Goal: Task Accomplishment & Management: Manage account settings

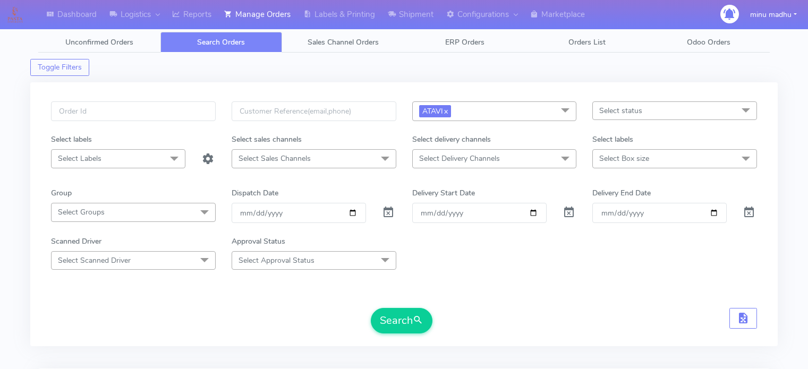
scroll to position [303, 0]
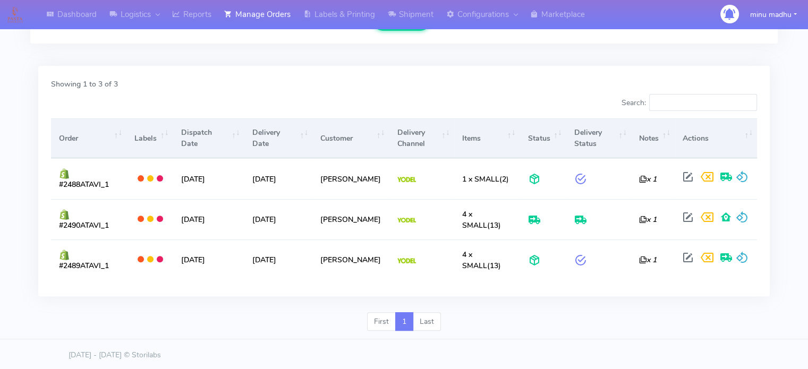
drag, startPoint x: 164, startPoint y: 222, endPoint x: 91, endPoint y: 103, distance: 140.0
click at [91, 103] on div at bounding box center [223, 104] width 361 height 21
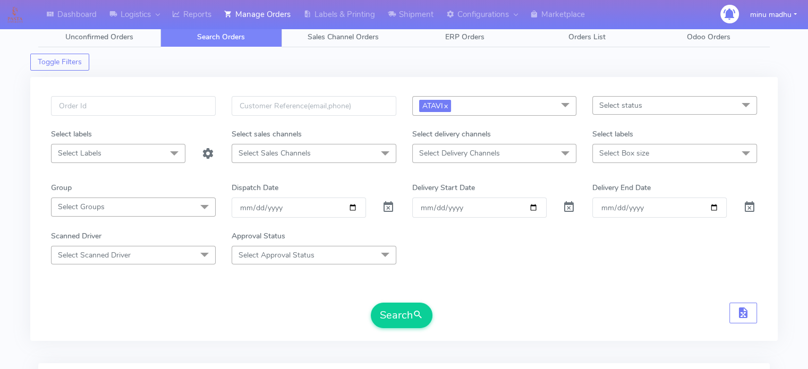
scroll to position [0, 0]
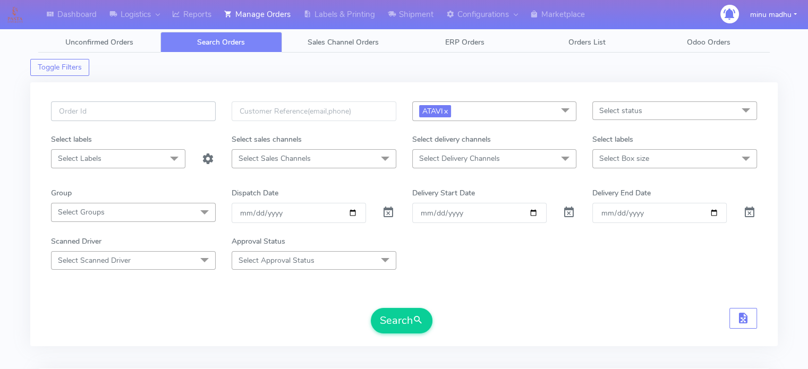
click at [146, 106] on input "text" at bounding box center [133, 111] width 165 height 20
paste input "#PETEST2901"
type input "#PETEST2901"
click at [448, 110] on link "x" at bounding box center [445, 110] width 5 height 11
click at [387, 216] on span at bounding box center [388, 215] width 13 height 10
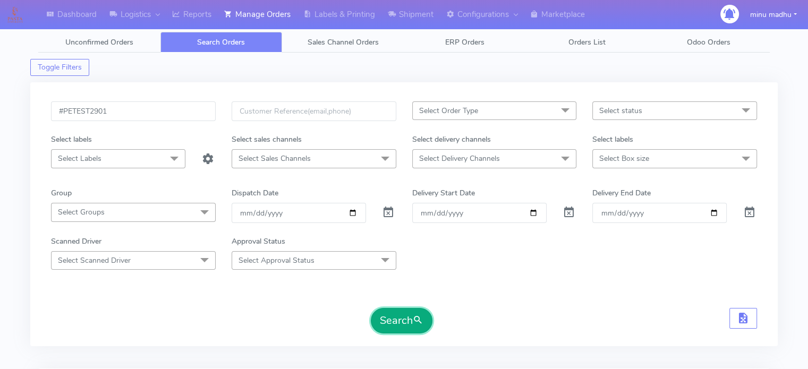
click at [394, 319] on button "Search" at bounding box center [402, 321] width 62 height 26
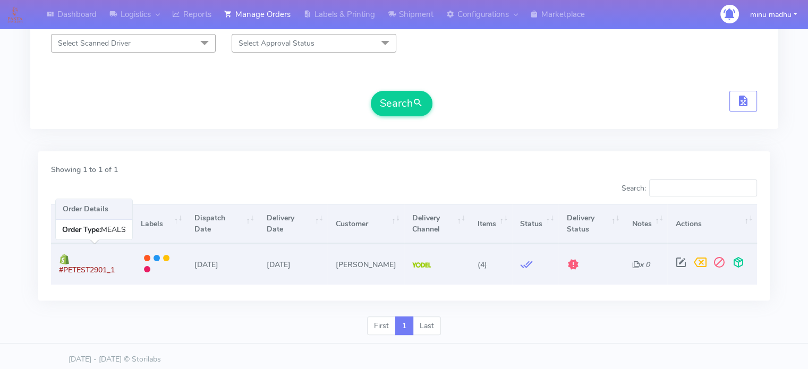
drag, startPoint x: 130, startPoint y: 260, endPoint x: 71, endPoint y: 260, distance: 59.5
click at [71, 260] on td "#PETEST2901_1" at bounding box center [92, 264] width 82 height 40
copy span "#PETEST2901_1"
click at [676, 265] on span at bounding box center [681, 265] width 19 height 10
select select "5"
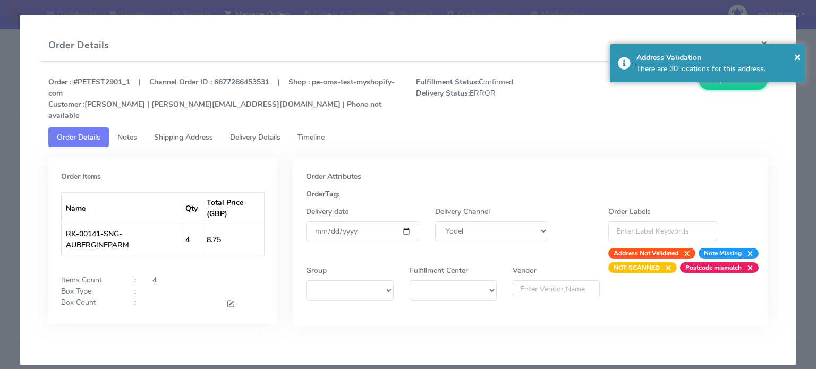
click at [765, 41] on button "×" at bounding box center [764, 44] width 24 height 28
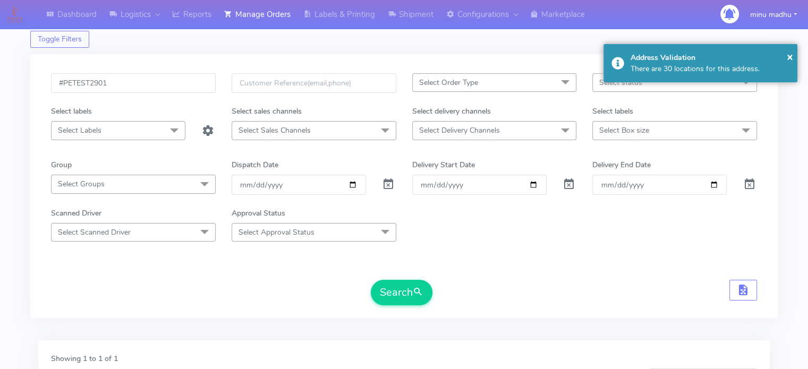
scroll to position [28, 0]
click at [419, 14] on link "Shipment" at bounding box center [411, 14] width 58 height 29
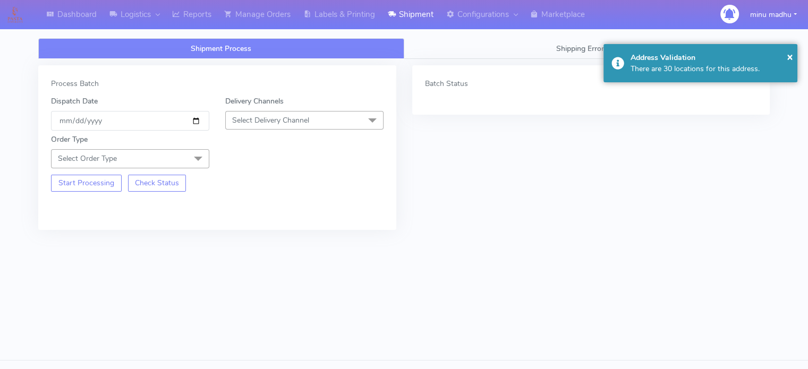
scroll to position [2, 0]
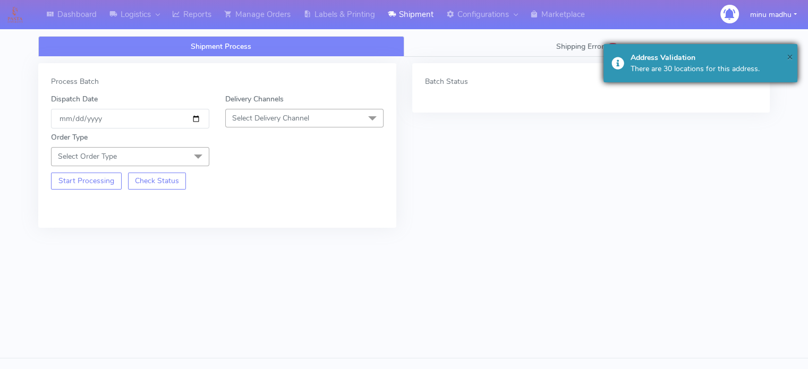
click at [789, 55] on span "×" at bounding box center [789, 56] width 6 height 14
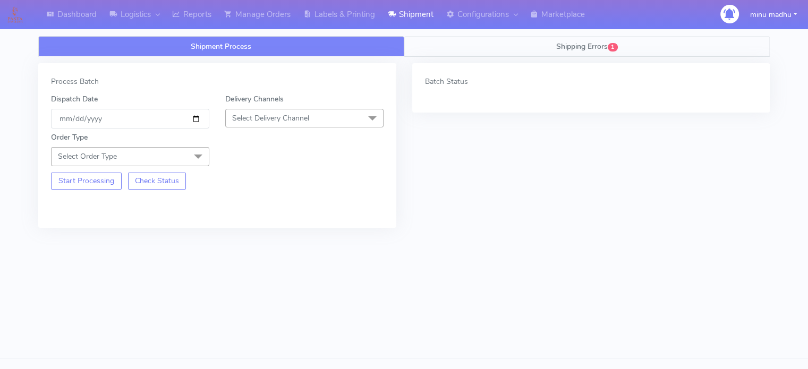
click at [567, 45] on span "Shipping Errors" at bounding box center [582, 46] width 52 height 10
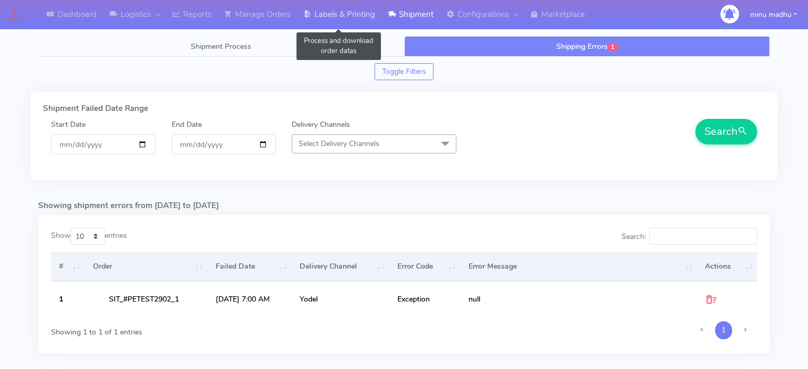
click at [345, 15] on link "Labels & Printing" at bounding box center [339, 14] width 84 height 29
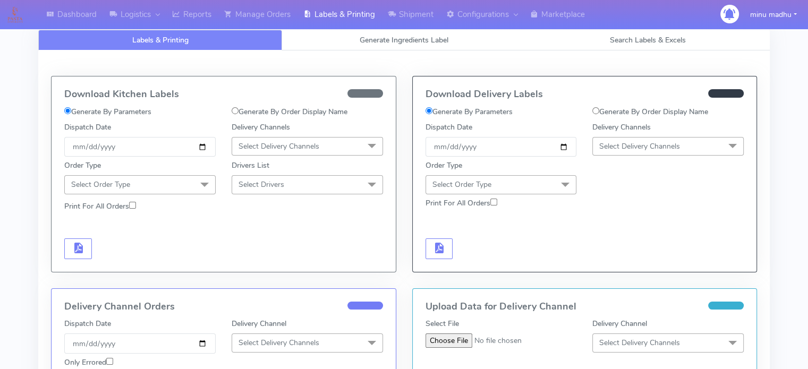
click at [595, 108] on input "Generate By Order Display Name" at bounding box center [595, 110] width 7 height 7
radio input "true"
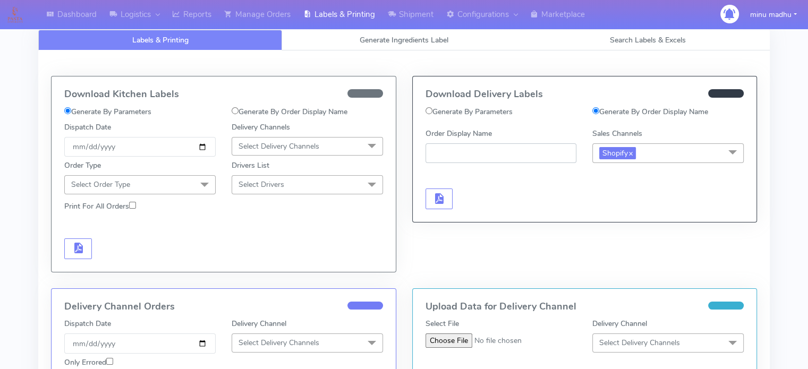
click at [497, 156] on input "Order Display Name" at bounding box center [501, 153] width 151 height 20
click at [234, 111] on input "Generate By Order Display Name" at bounding box center [235, 110] width 7 height 7
radio input "true"
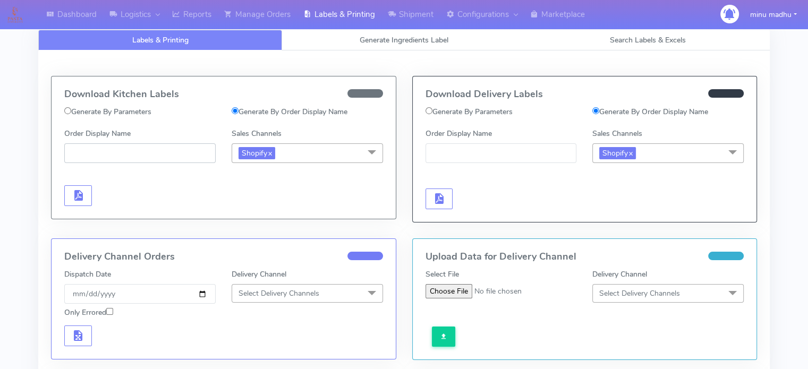
click at [165, 156] on input "Order Display Name" at bounding box center [139, 153] width 151 height 20
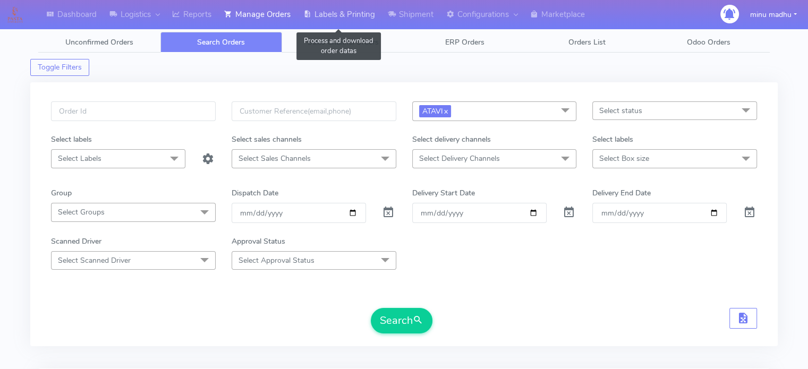
click at [351, 11] on link "Labels & Printing" at bounding box center [339, 14] width 84 height 29
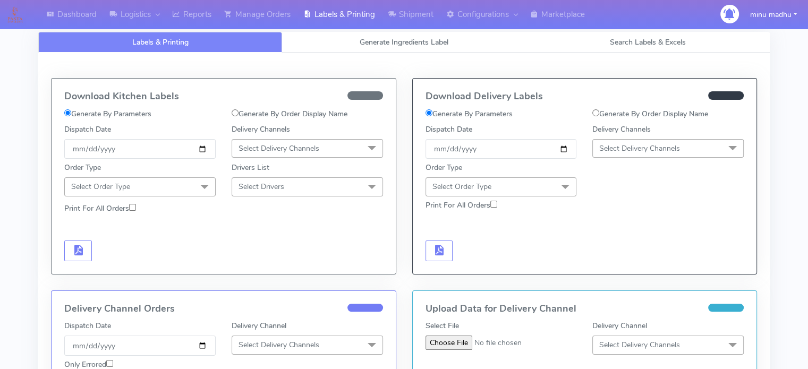
click at [235, 114] on input "Generate By Order Display Name" at bounding box center [235, 112] width 7 height 7
radio input "true"
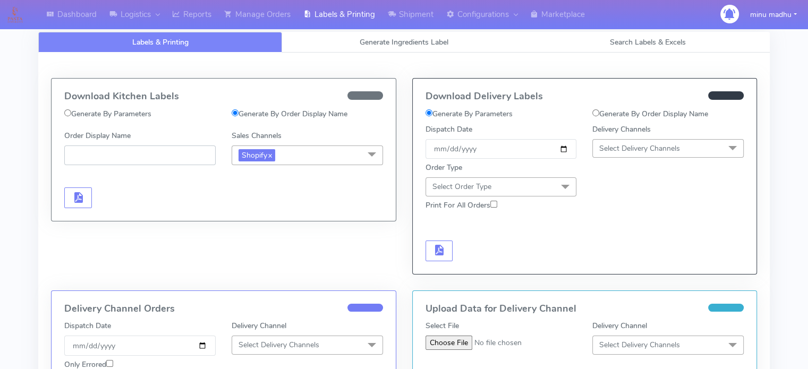
click at [156, 152] on input "Order Display Name" at bounding box center [139, 156] width 151 height 20
paste input "#PETEST2901_1"
type input "#PETEST2901_1"
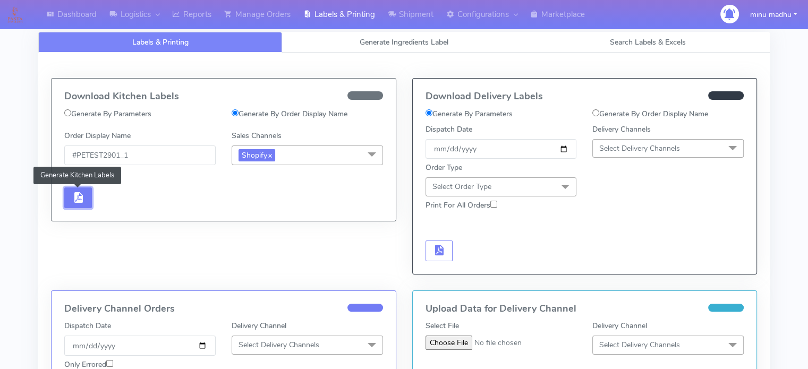
click at [73, 195] on span "button" at bounding box center [78, 200] width 13 height 10
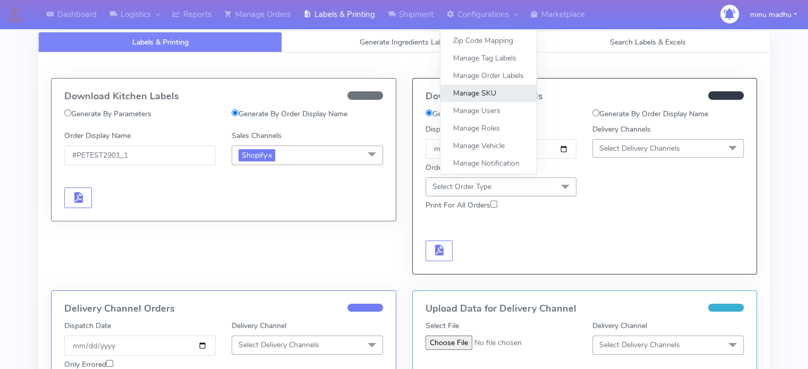
click at [482, 93] on link "Manage SKU" at bounding box center [488, 93] width 96 height 18
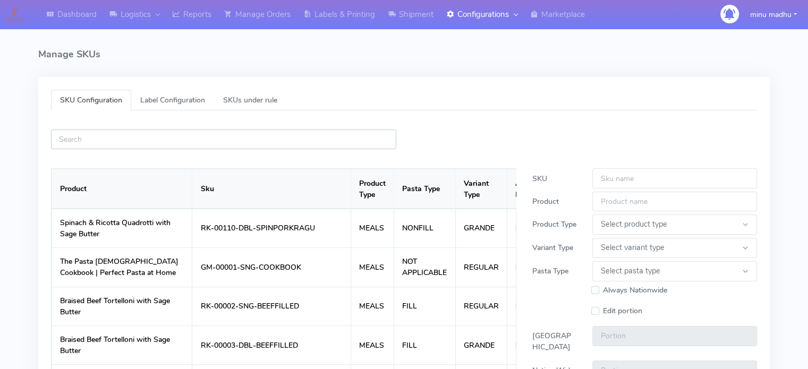
click at [203, 140] on input "text" at bounding box center [223, 140] width 345 height 20
click at [269, 135] on input "text" at bounding box center [223, 140] width 345 height 20
paste input "RK-00141-SNG-AUBERGINEPARM"
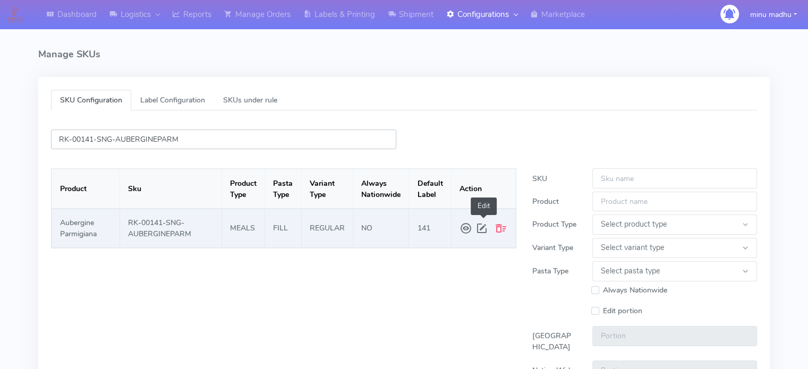
type input "RK-00141-SNG-AUBERGINEPARM"
click at [476, 229] on span at bounding box center [484, 228] width 16 height 19
type input "RK-00141-SNG-AUBERGINEPARM"
type input "Aubergine Parmigiana"
select select "MEALS"
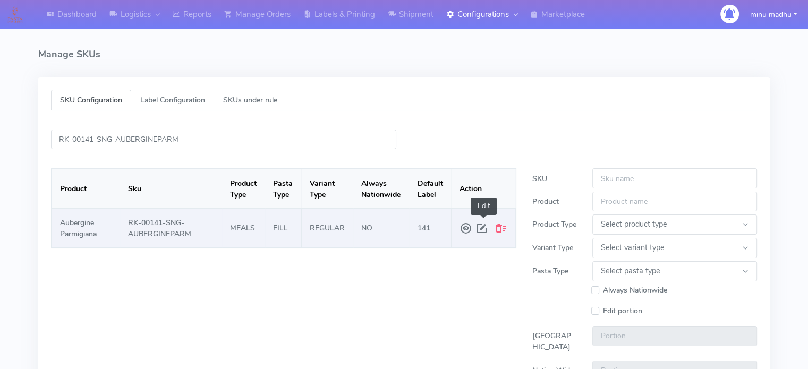
select select "REGULAR"
select select "FILL"
type input "2.0"
type input "1.5"
type input "141"
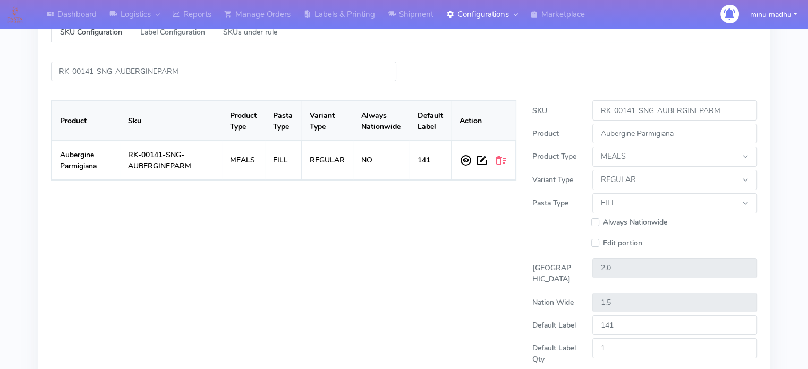
scroll to position [70, 0]
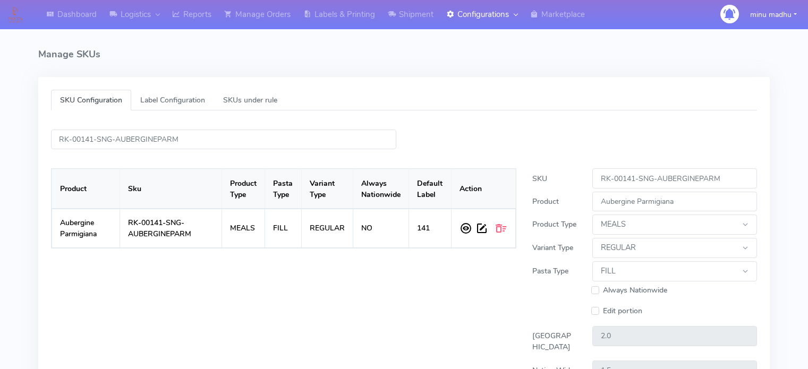
select select "MEALS"
select select "REGULAR"
select select "FILL"
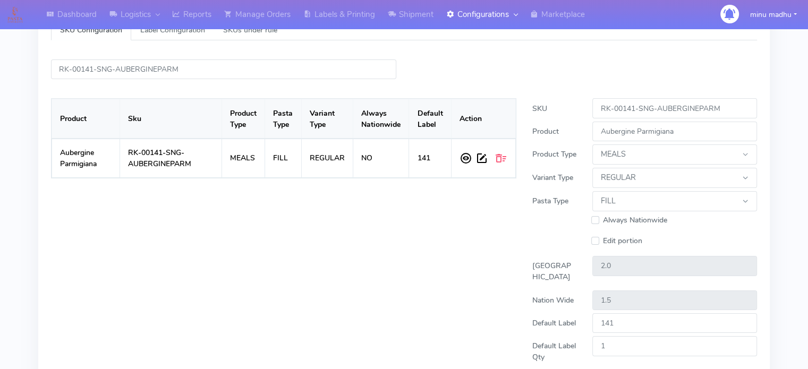
scroll to position [70, 0]
